Goal: Information Seeking & Learning: Learn about a topic

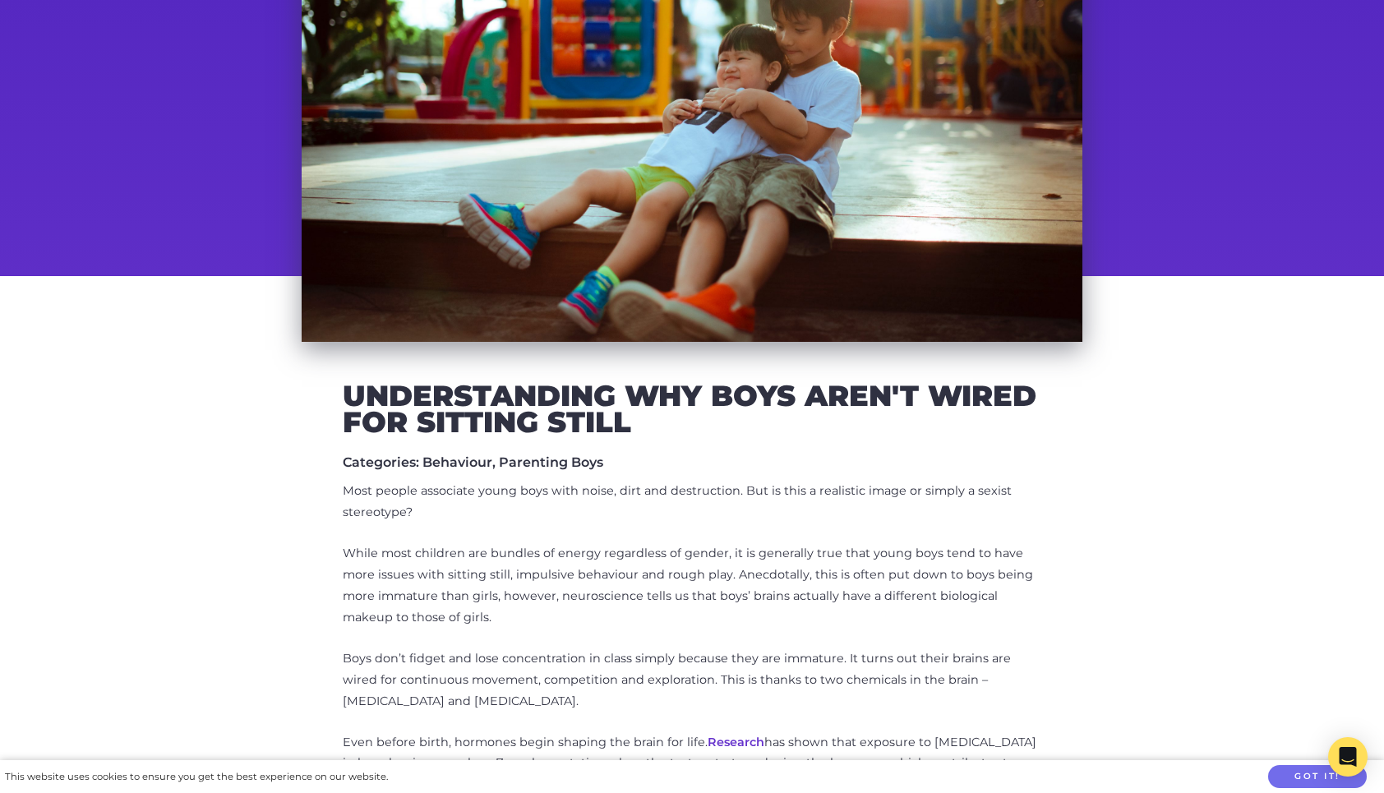
scroll to position [363, 0]
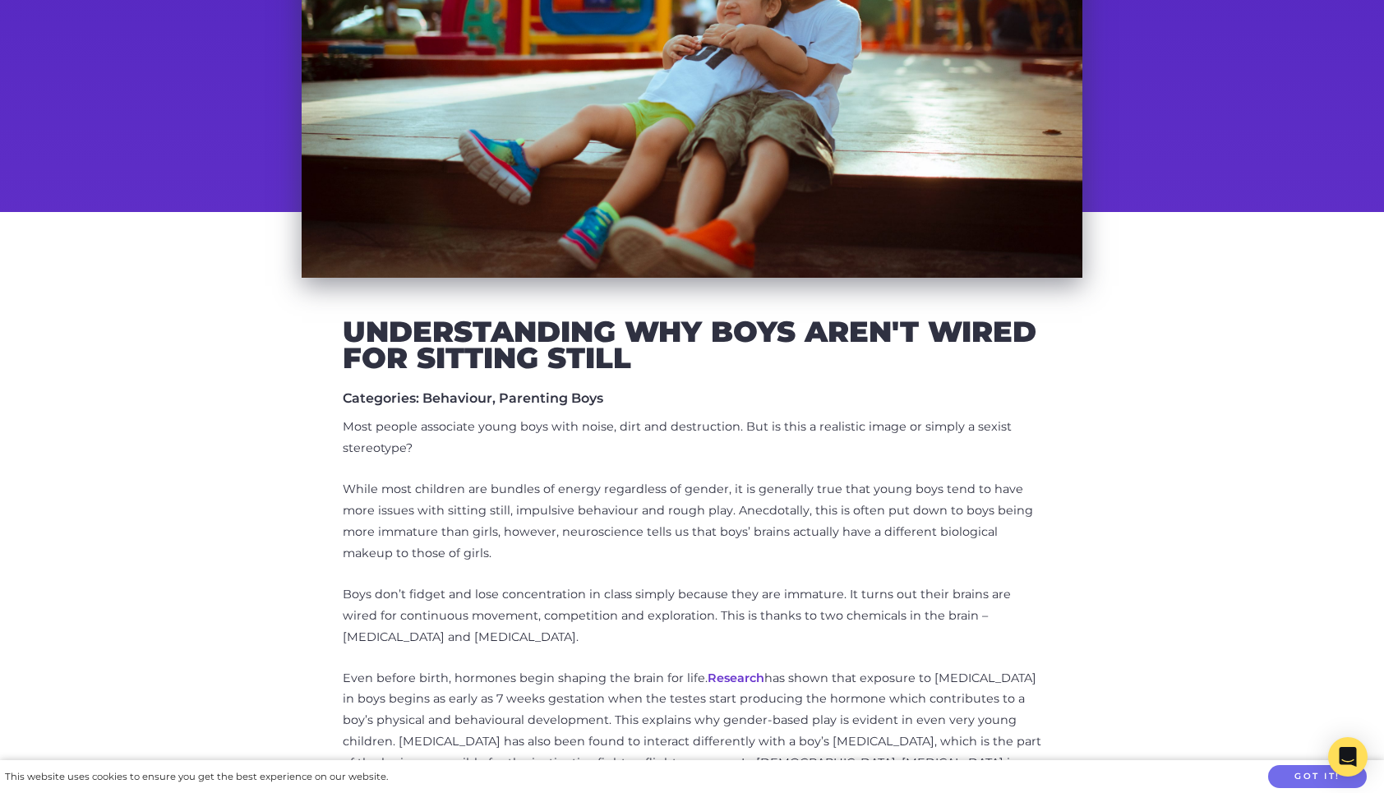
click at [732, 677] on link "Research" at bounding box center [736, 678] width 57 height 15
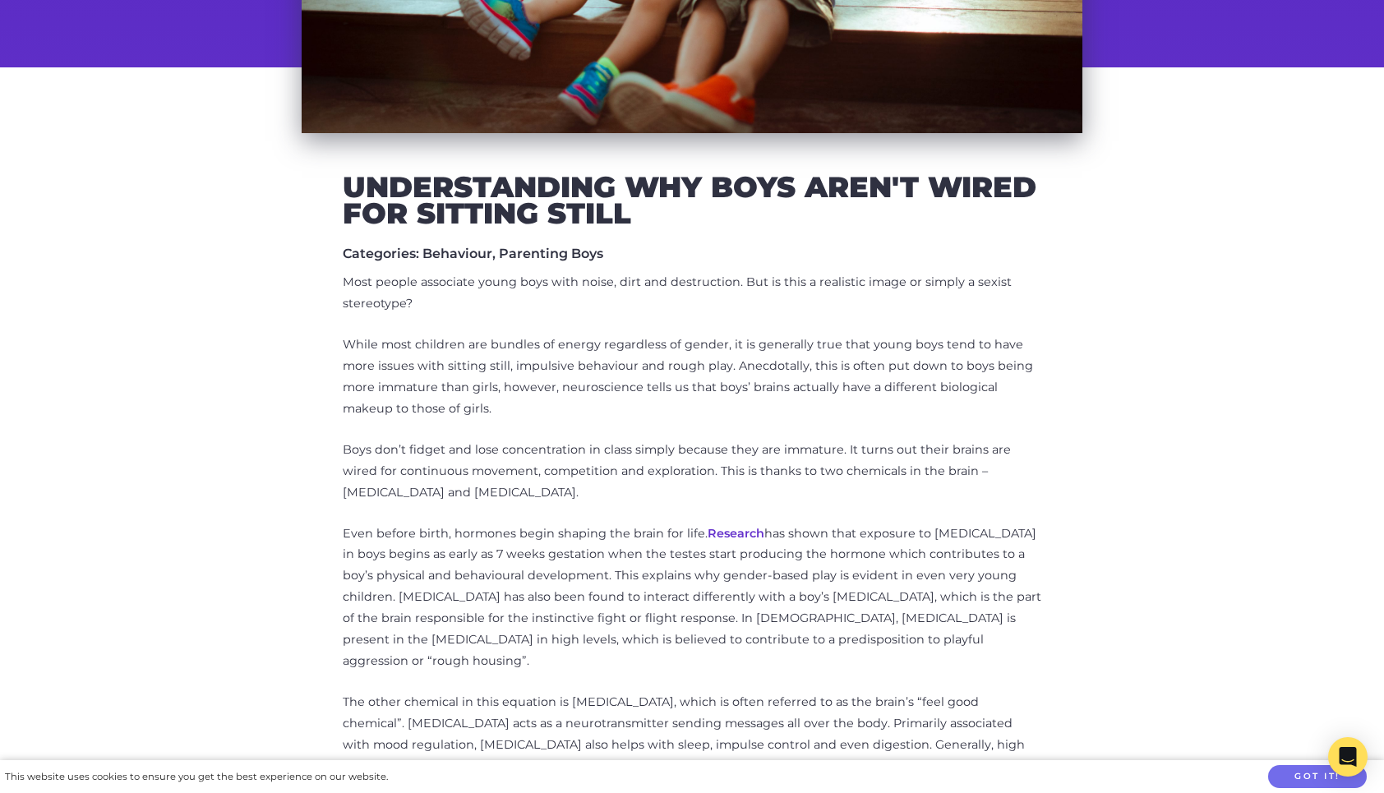
scroll to position [506, 0]
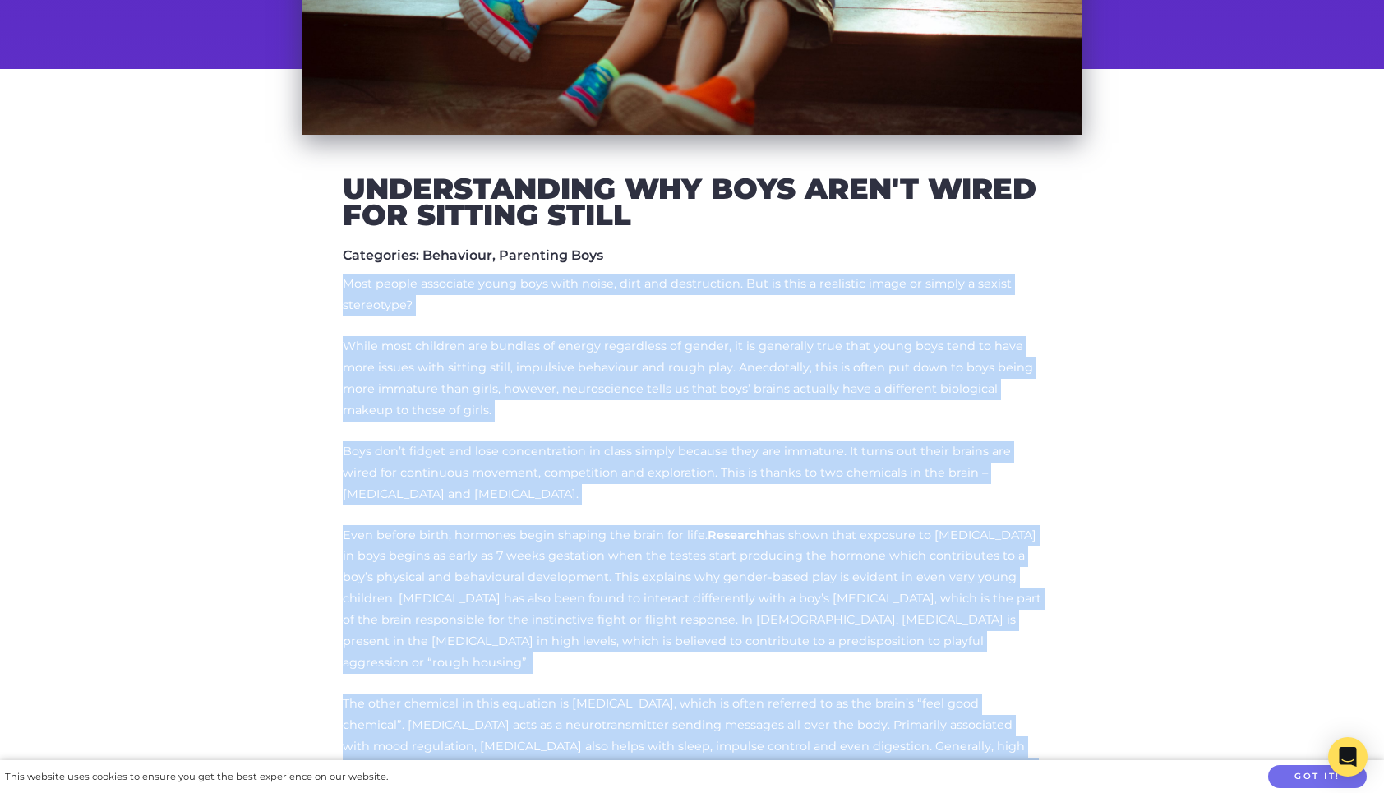
drag, startPoint x: 344, startPoint y: 281, endPoint x: 1024, endPoint y: 742, distance: 821.3
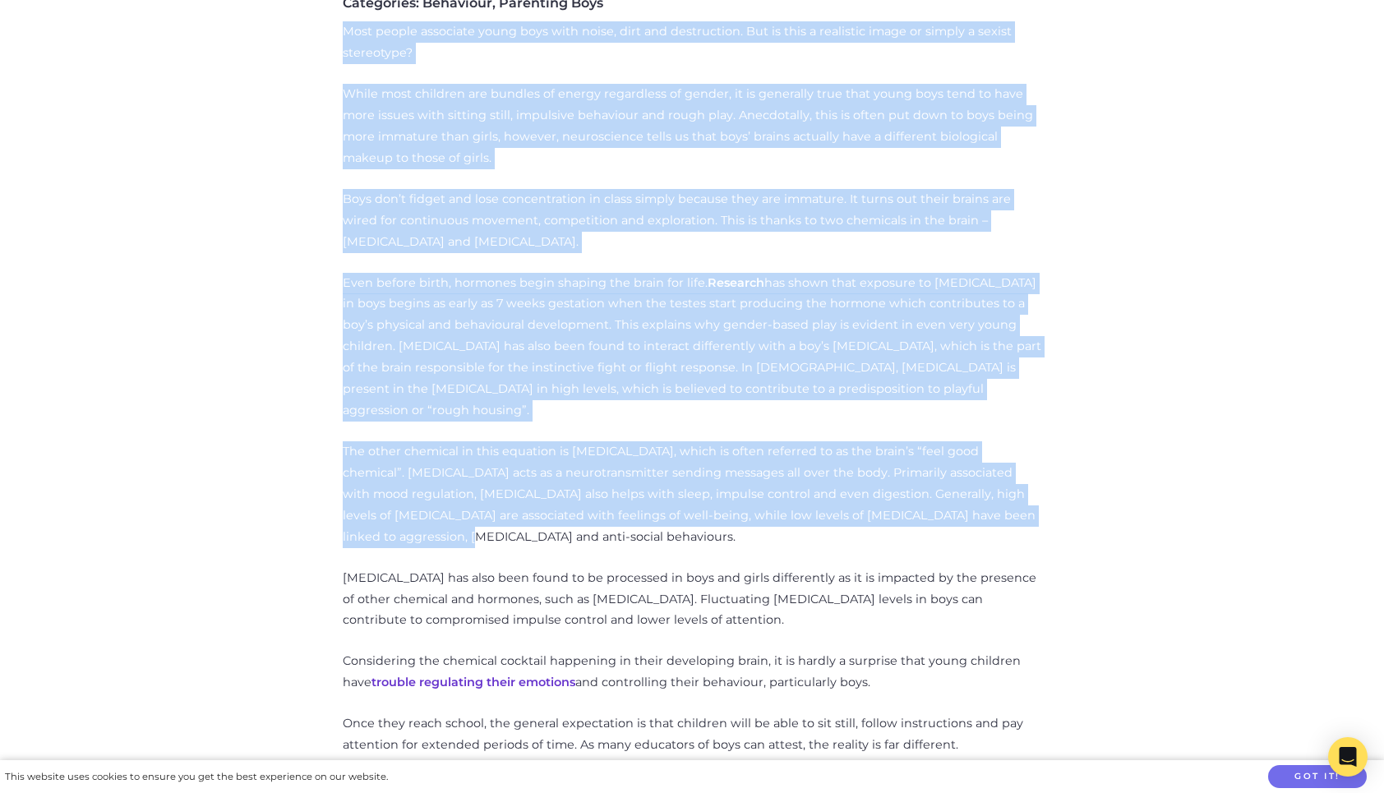
scroll to position [759, 0]
click at [232, 401] on div "Understanding Why Boys Aren't Wired for Sitting Still Categories: Behaviour, Pa…" at bounding box center [692, 710] width 937 height 1574
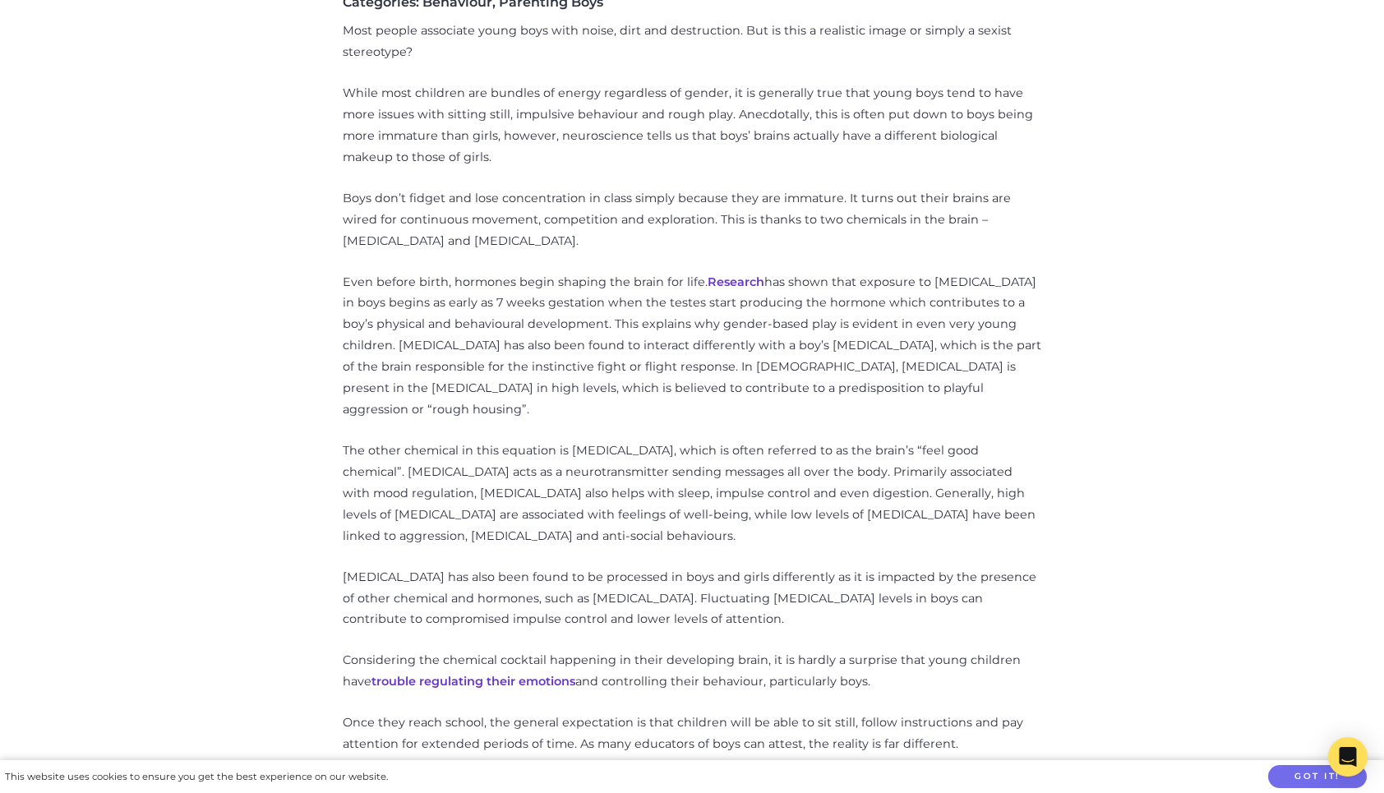
drag, startPoint x: 344, startPoint y: 30, endPoint x: 853, endPoint y: 661, distance: 810.7
click at [853, 661] on div "Most people associate young boys with noise, dirt and destruction. But is this …" at bounding box center [692, 623] width 699 height 1204
copy div "Lore ipsumd sitametco adipi elit sedd eiusm, temp inc utlaboreetd. Mag al enim …"
